Goal: Transaction & Acquisition: Purchase product/service

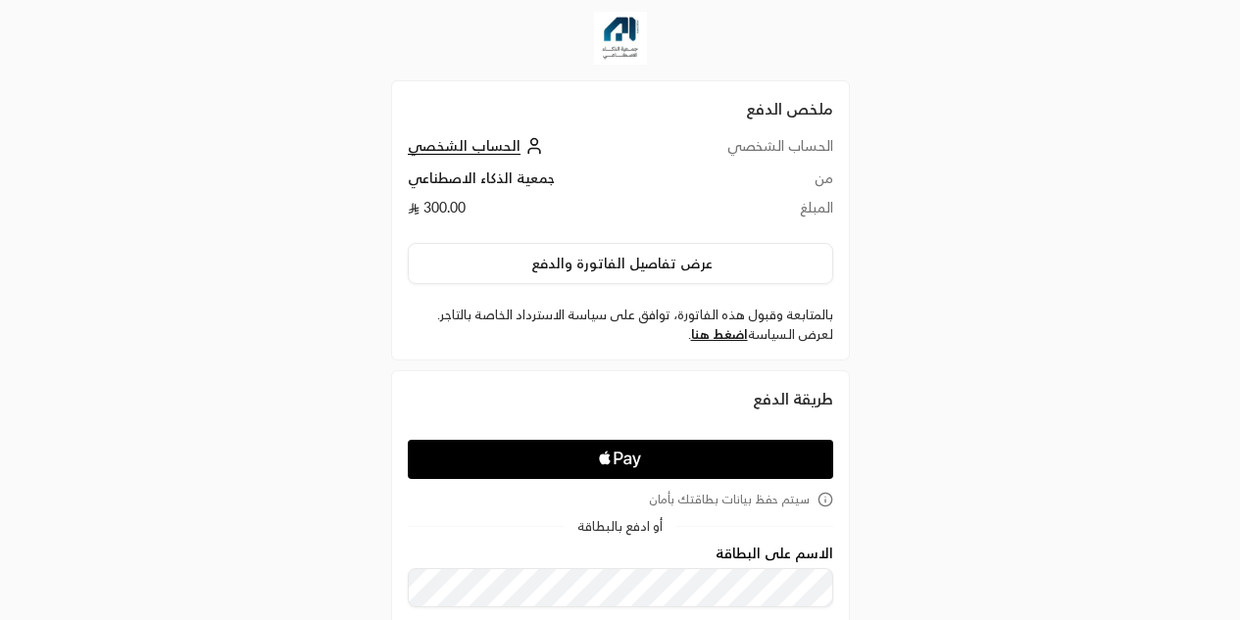
scroll to position [53, 0]
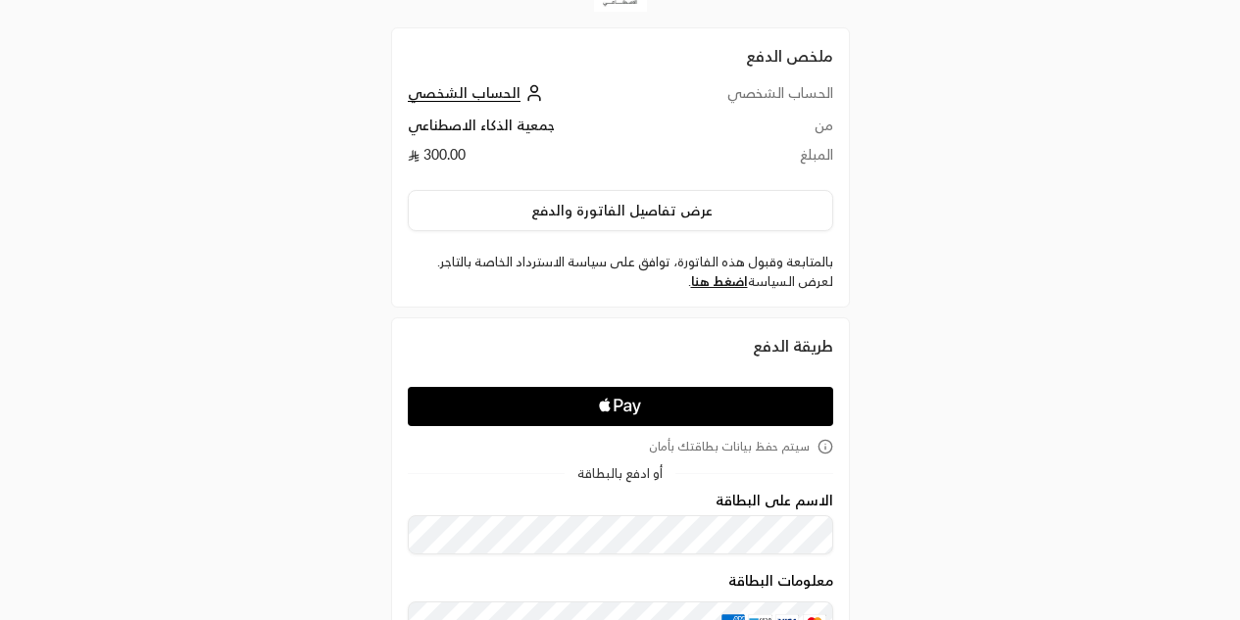
click at [563, 406] on icon "Apple Logo" at bounding box center [619, 406] width 201 height 35
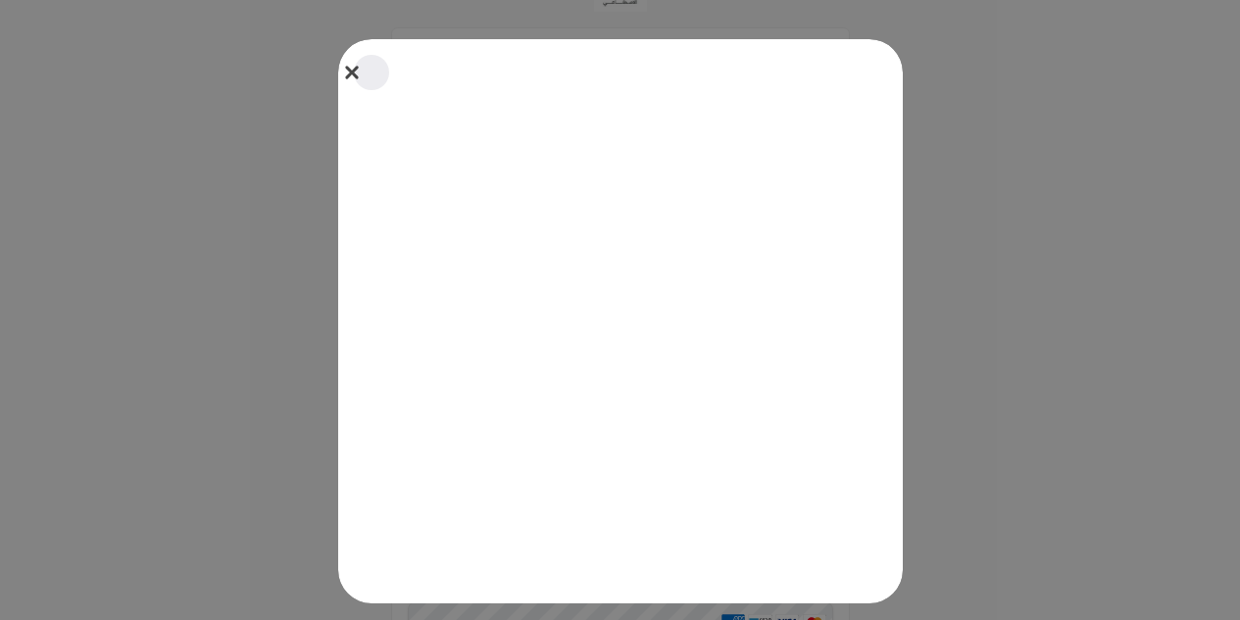
click at [357, 72] on button "Close" at bounding box center [371, 72] width 43 height 43
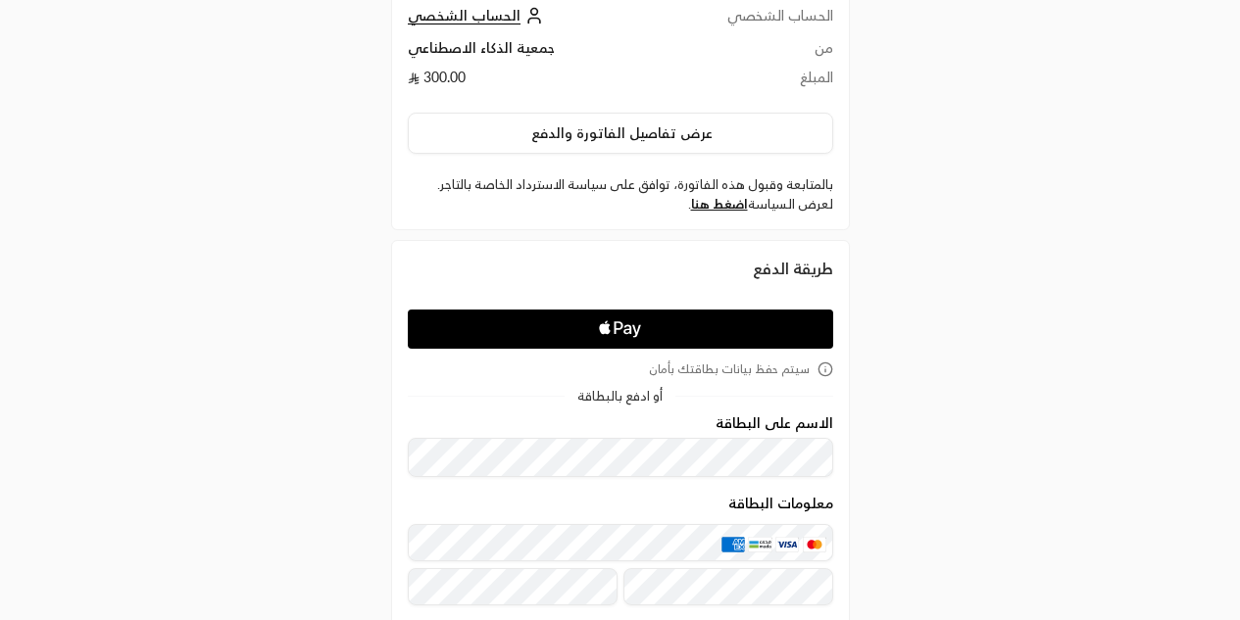
scroll to position [149, 0]
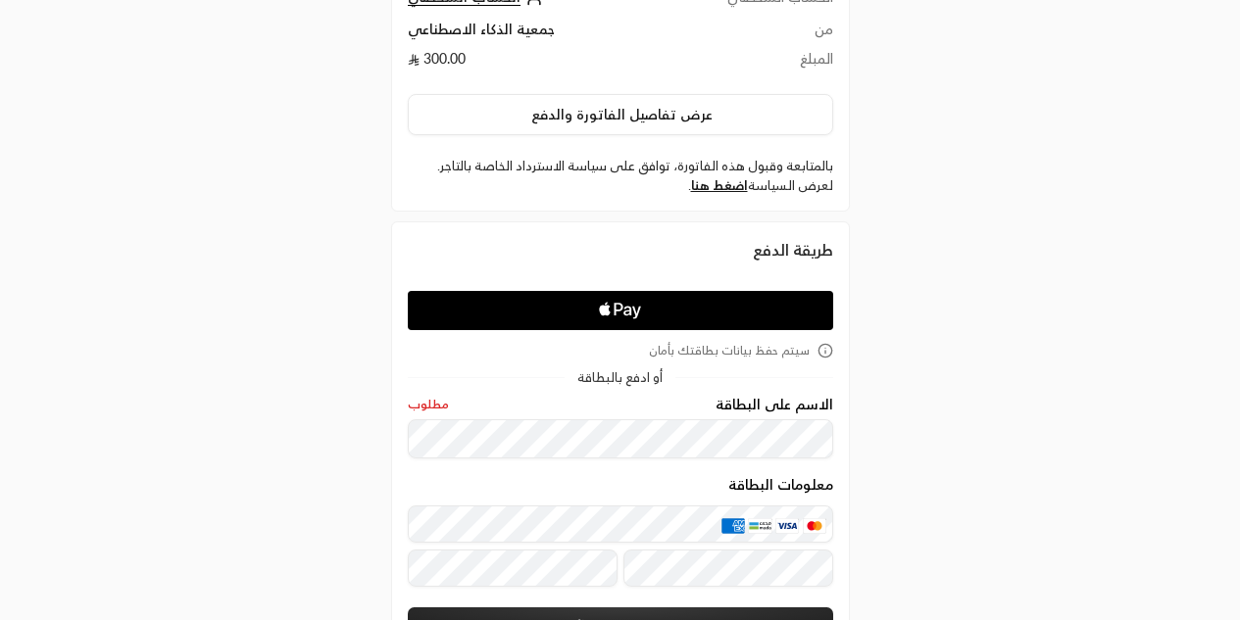
click at [431, 384] on div "أو ادفع بالبطاقة" at bounding box center [620, 377] width 425 height 13
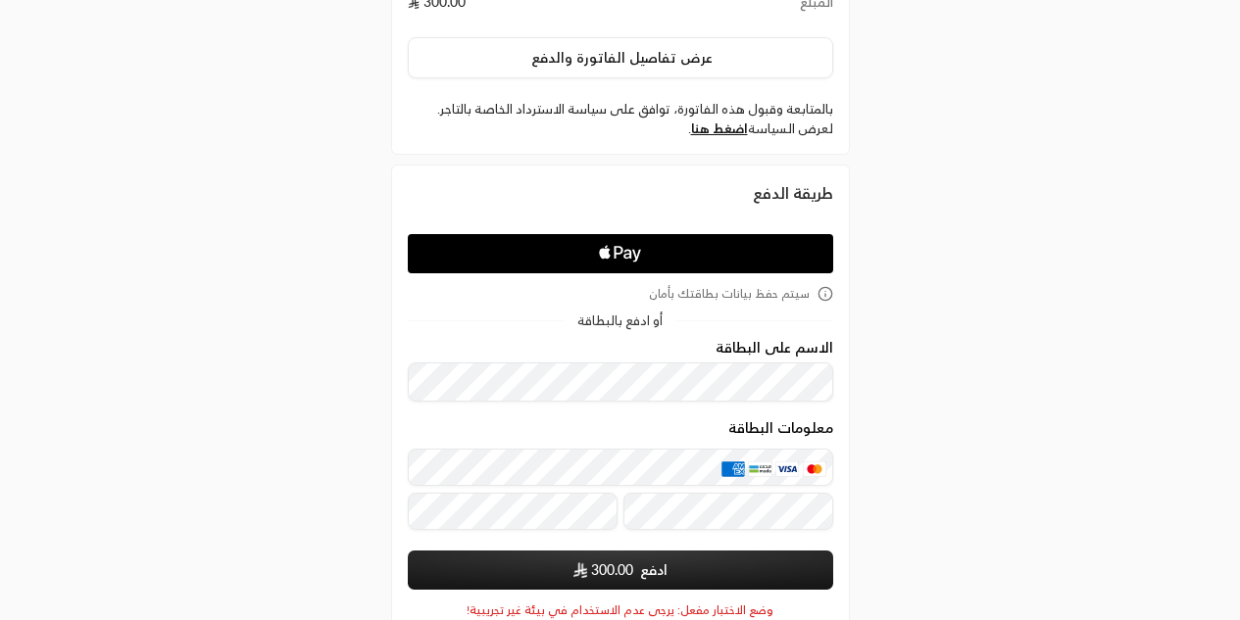
scroll to position [216, 0]
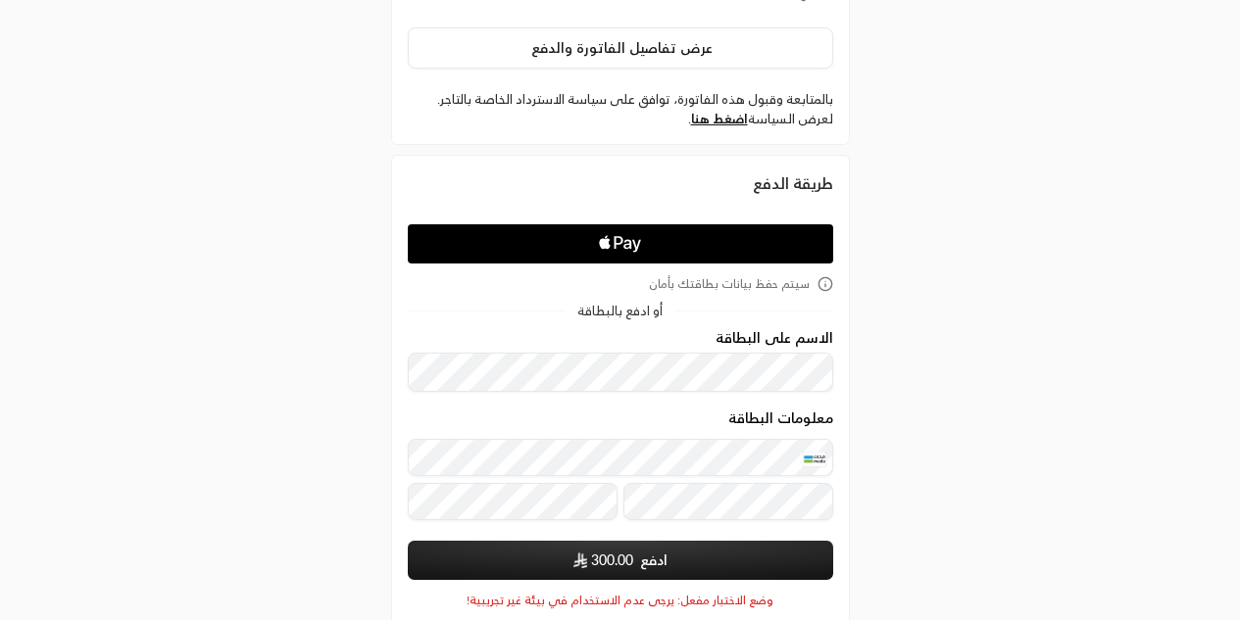
click at [604, 564] on span "300.00" at bounding box center [612, 561] width 42 height 20
